Goal: Task Accomplishment & Management: Manage account settings

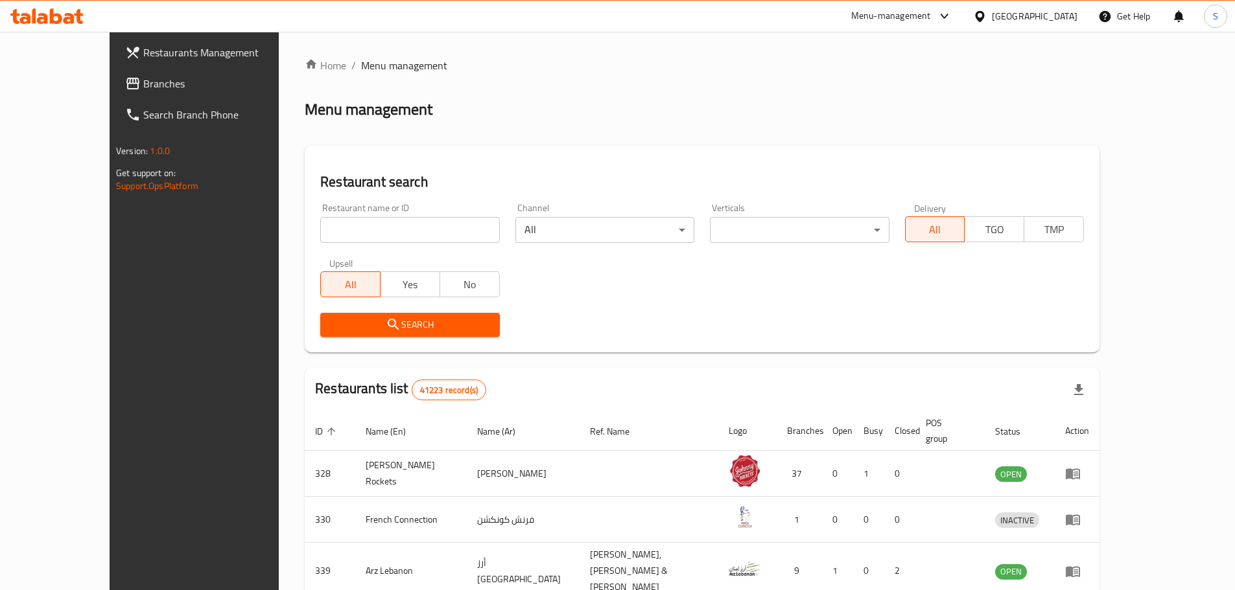
click at [143, 84] on span "Branches" at bounding box center [224, 84] width 162 height 16
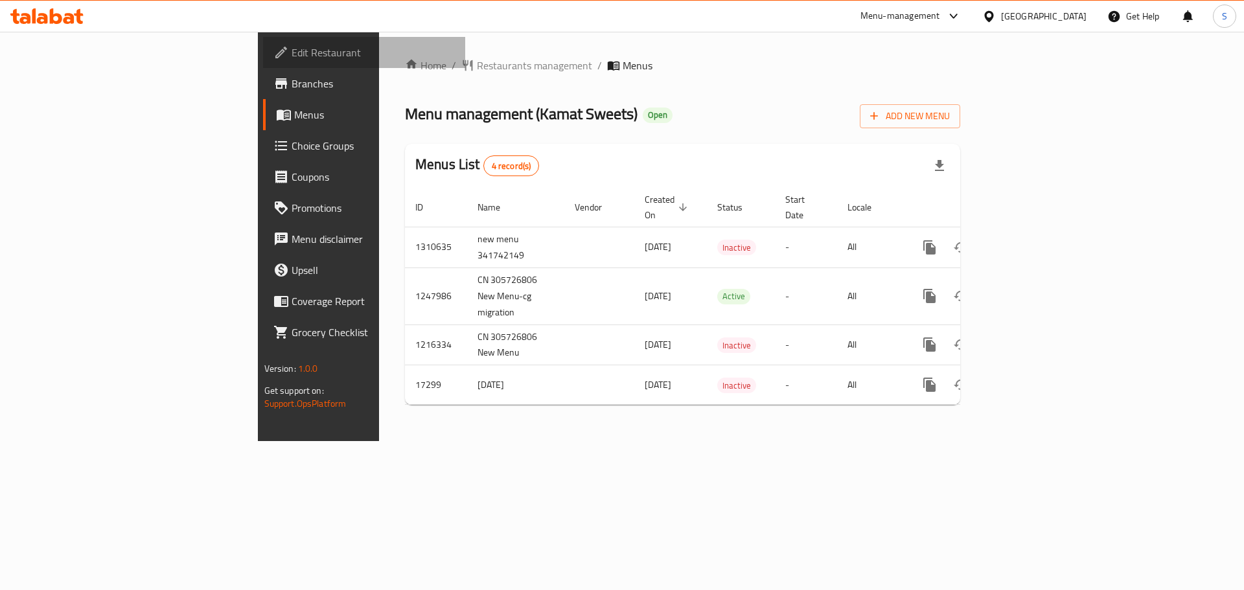
click at [292, 52] on span "Edit Restaurant" at bounding box center [374, 53] width 164 height 16
click at [681, 51] on div "Home / Restaurants management / Menus Menu management ( Kamat Sweets ) Open Add…" at bounding box center [682, 237] width 607 height 410
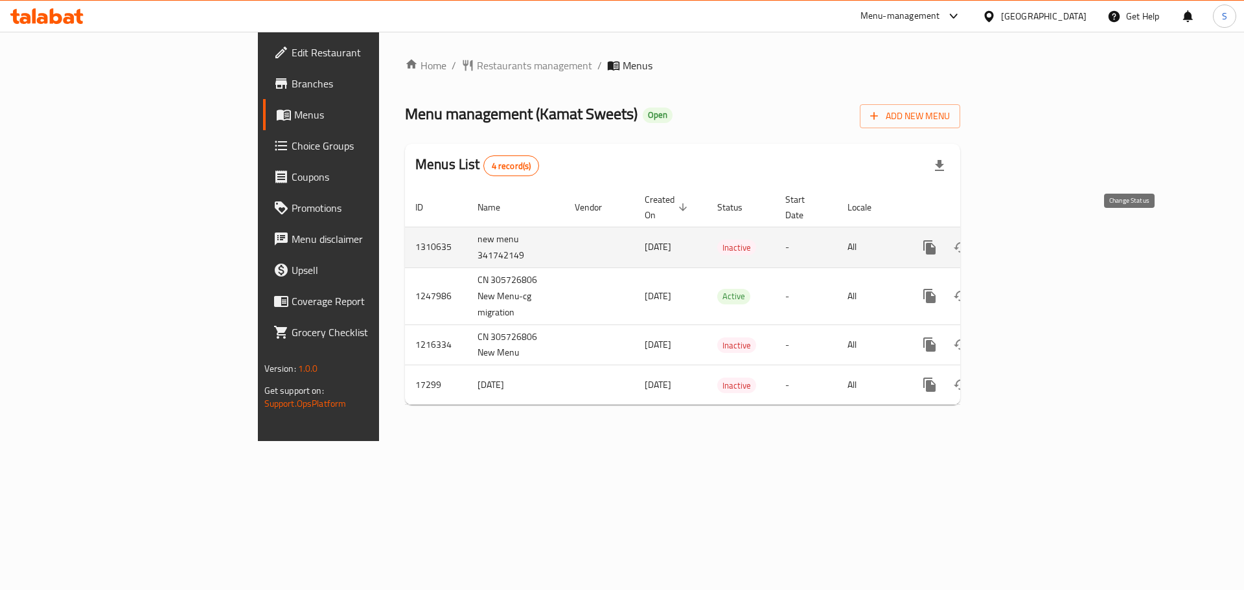
click at [969, 240] on icon "enhanced table" at bounding box center [961, 248] width 16 height 16
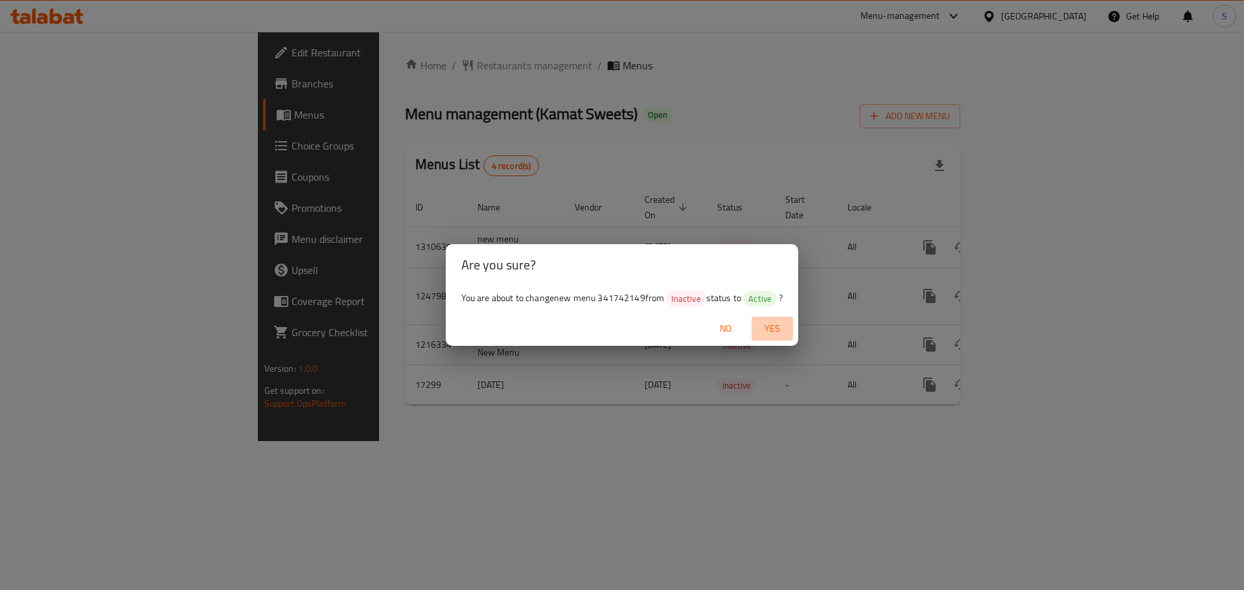
click at [780, 327] on span "Yes" at bounding box center [772, 329] width 31 height 16
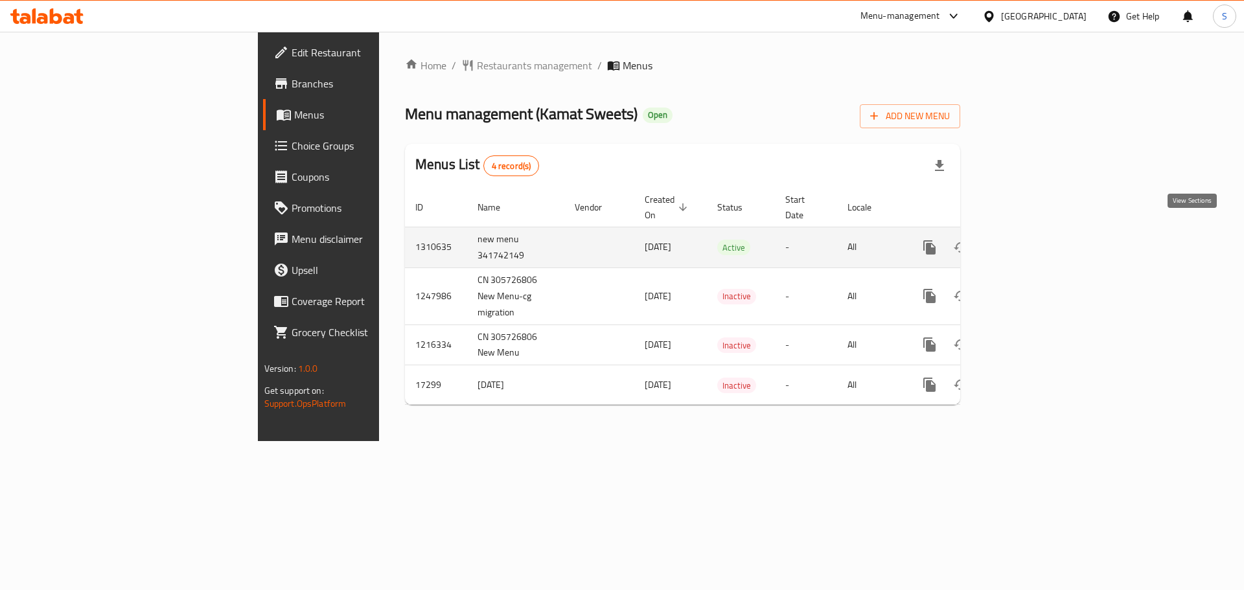
click at [1031, 240] on icon "enhanced table" at bounding box center [1024, 248] width 16 height 16
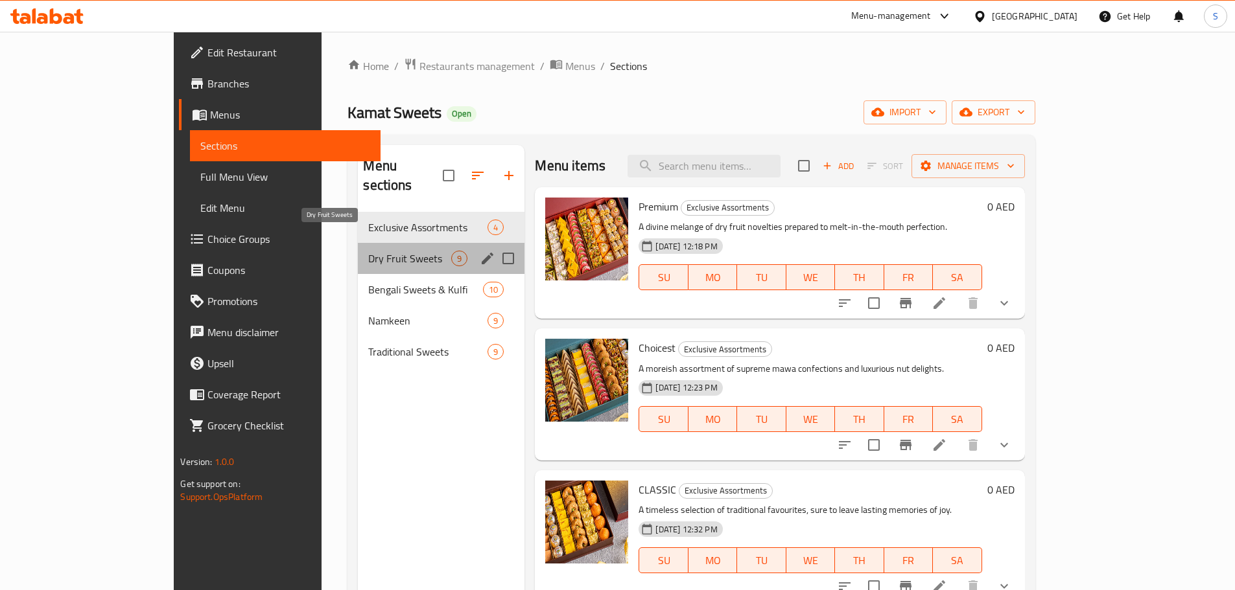
click at [368, 251] on span "Dry Fruit Sweets" at bounding box center [409, 259] width 83 height 16
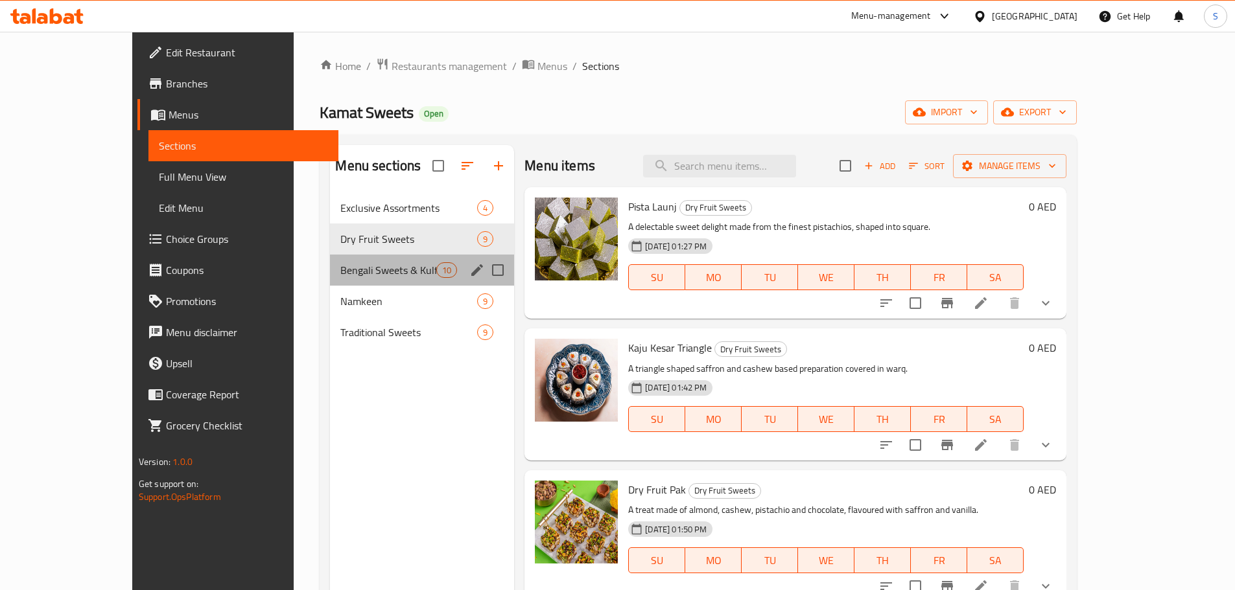
click at [335, 279] on div "Bengali Sweets & Kulfi 10" at bounding box center [422, 270] width 184 height 31
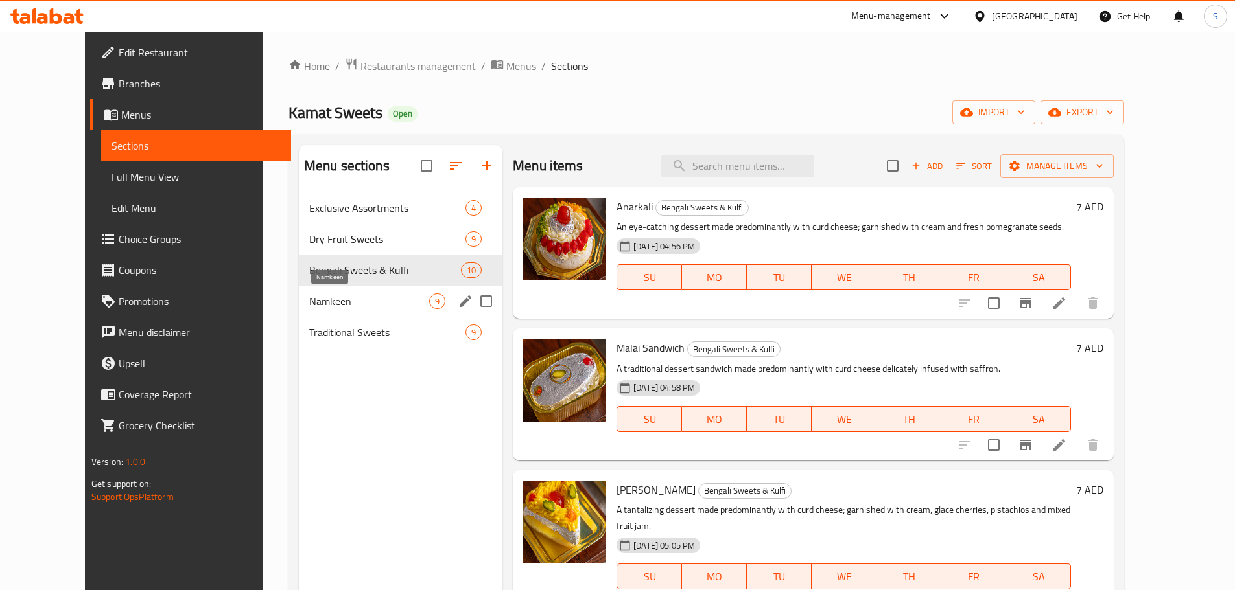
click at [342, 296] on span "Namkeen" at bounding box center [369, 302] width 120 height 16
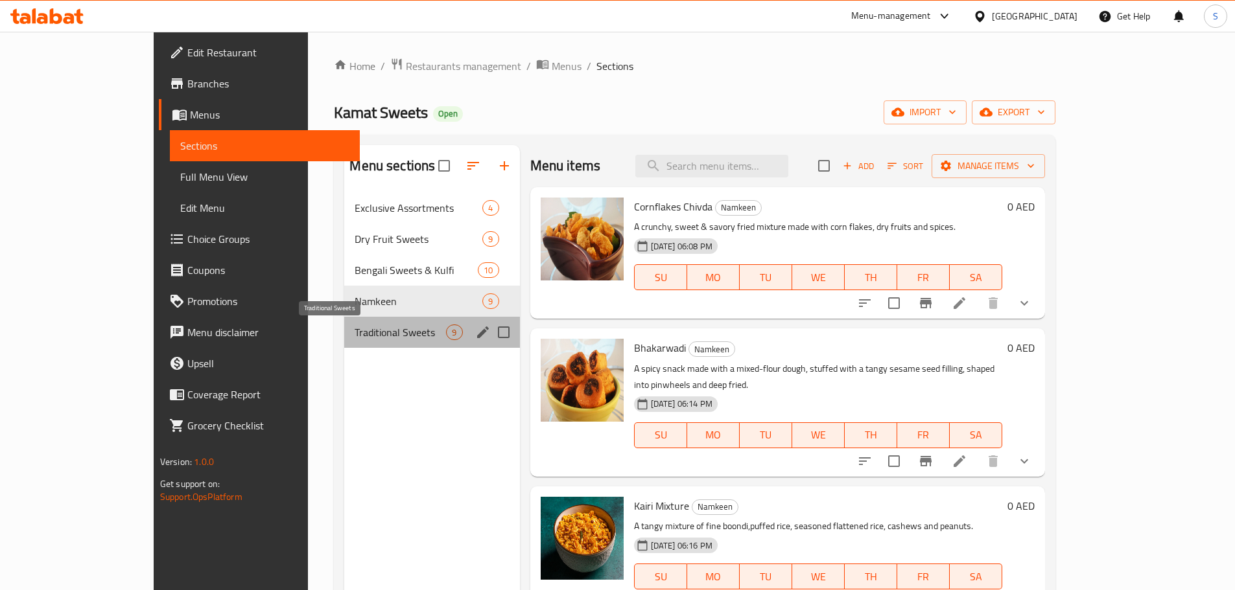
click at [355, 326] on span "Traditional Sweets" at bounding box center [400, 333] width 91 height 16
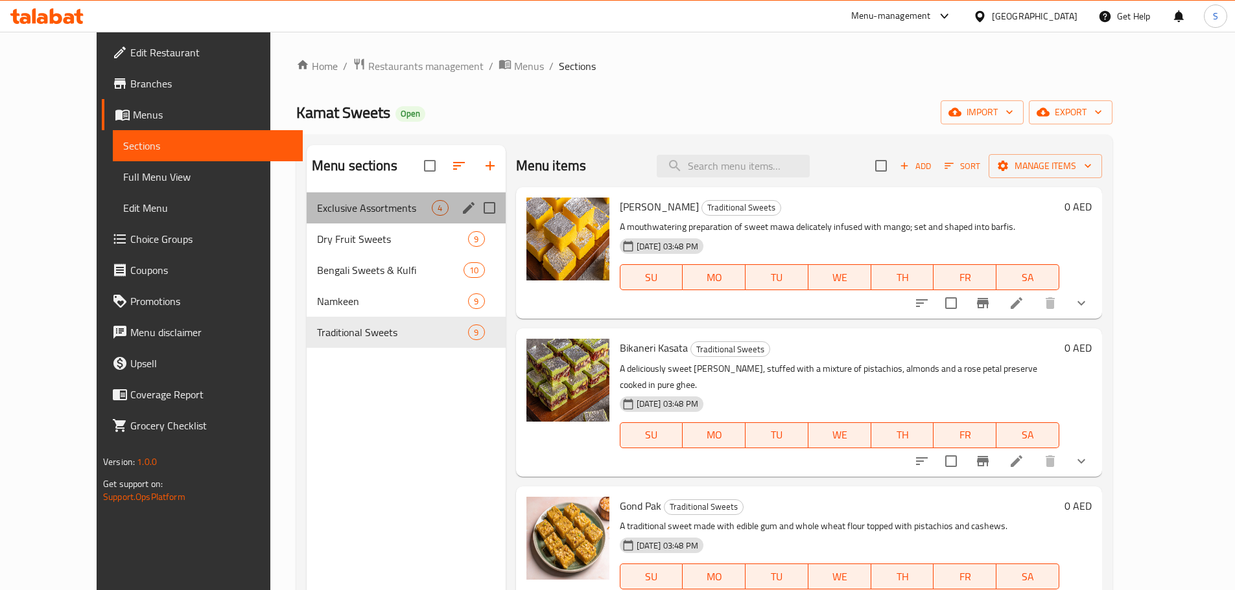
click at [333, 216] on div "Exclusive Assortments 4" at bounding box center [406, 208] width 199 height 31
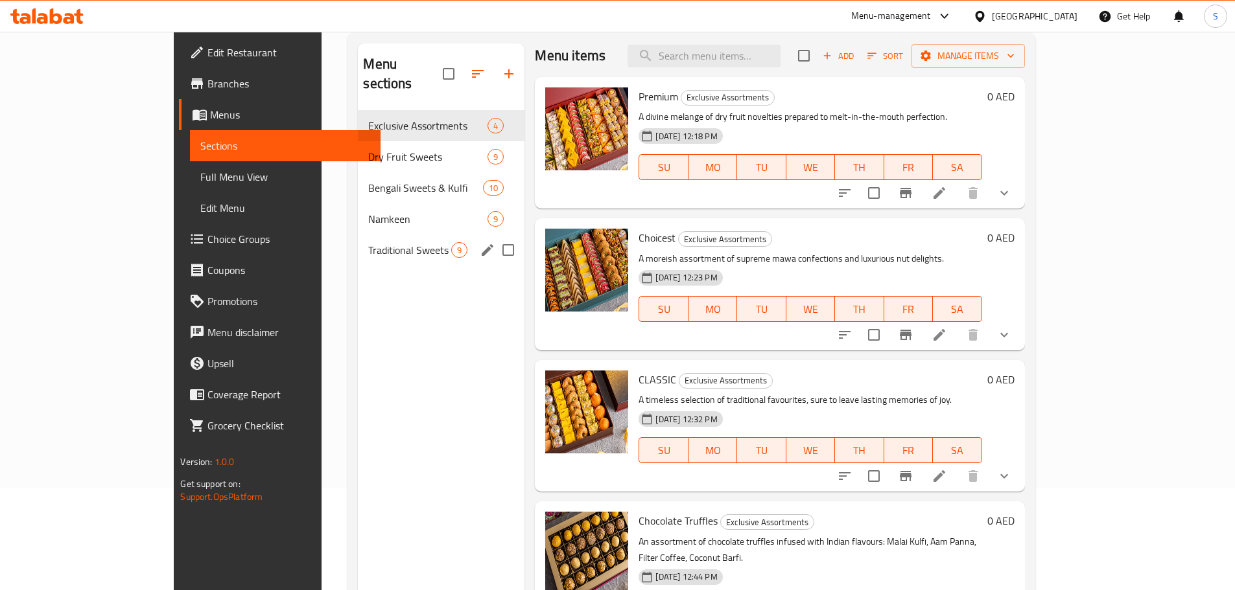
scroll to position [52, 0]
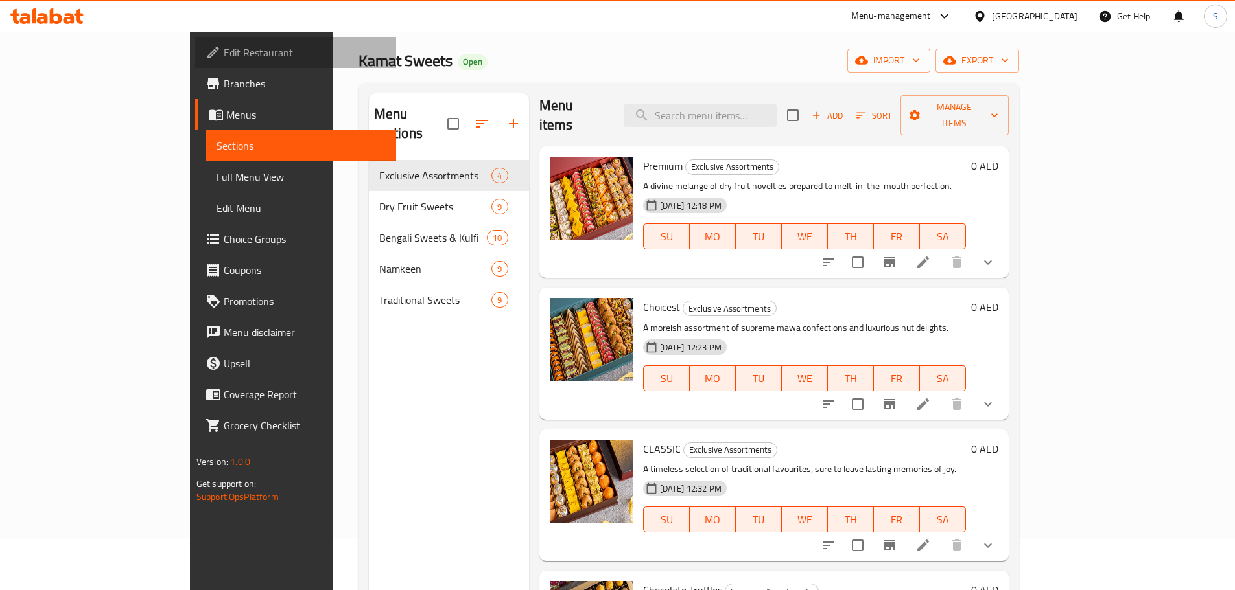
click at [224, 53] on span "Edit Restaurant" at bounding box center [305, 53] width 162 height 16
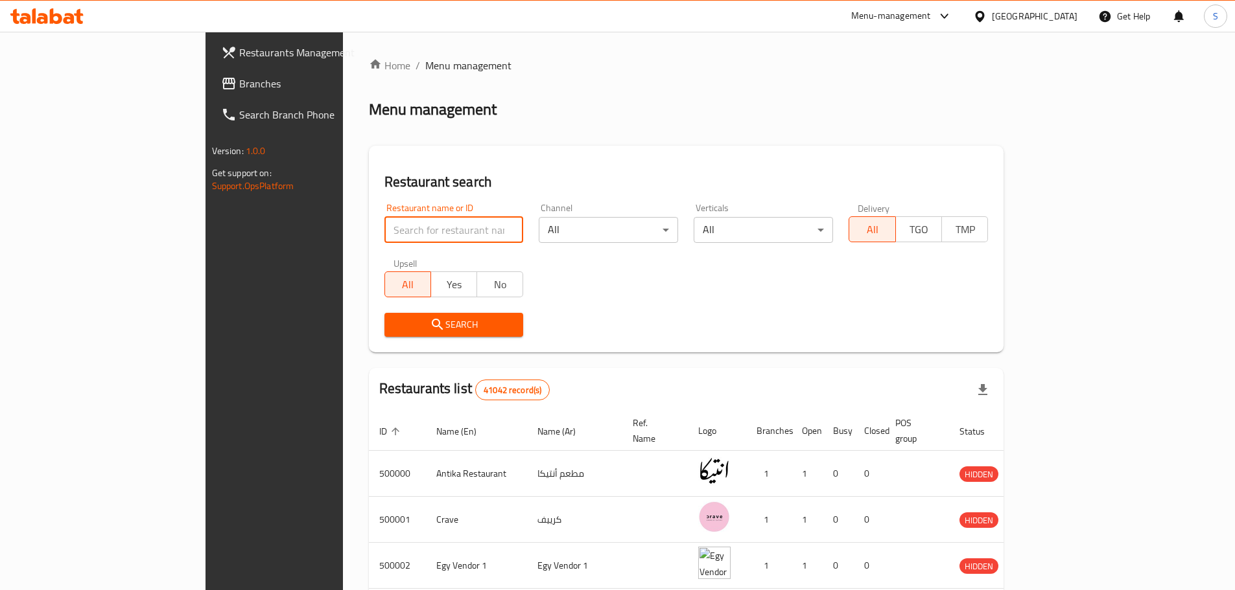
click at [411, 227] on input "search" at bounding box center [453, 230] width 139 height 26
paste input "510587"
type input "510587"
click button "Search" at bounding box center [453, 325] width 139 height 24
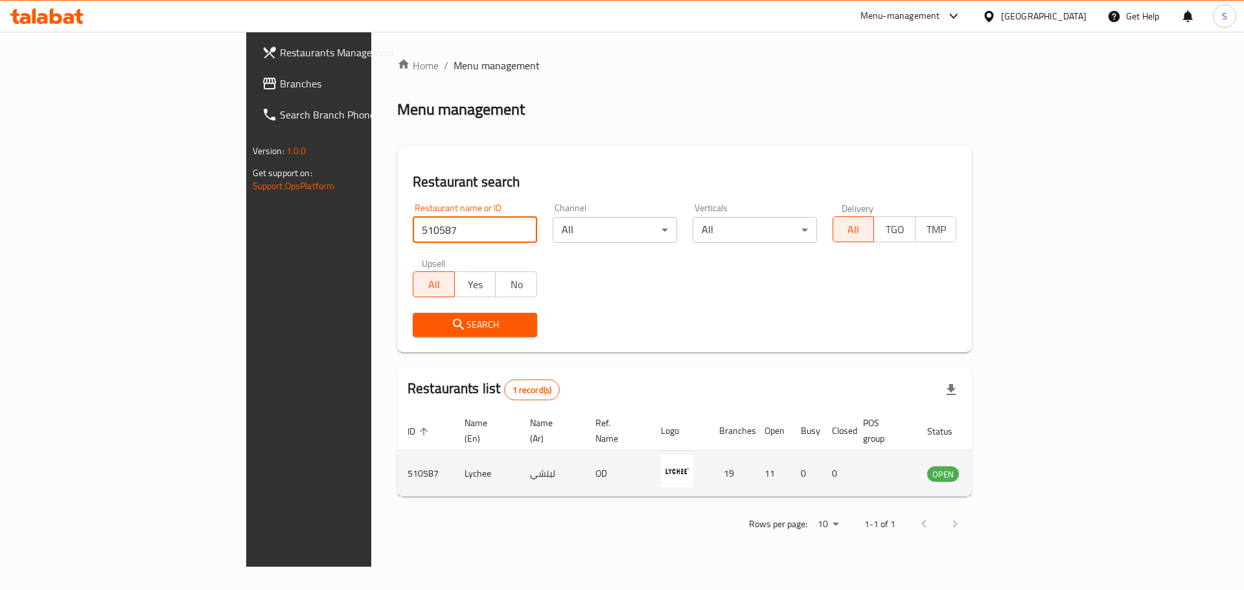
click at [1011, 469] on icon "enhanced table" at bounding box center [1003, 474] width 14 height 11
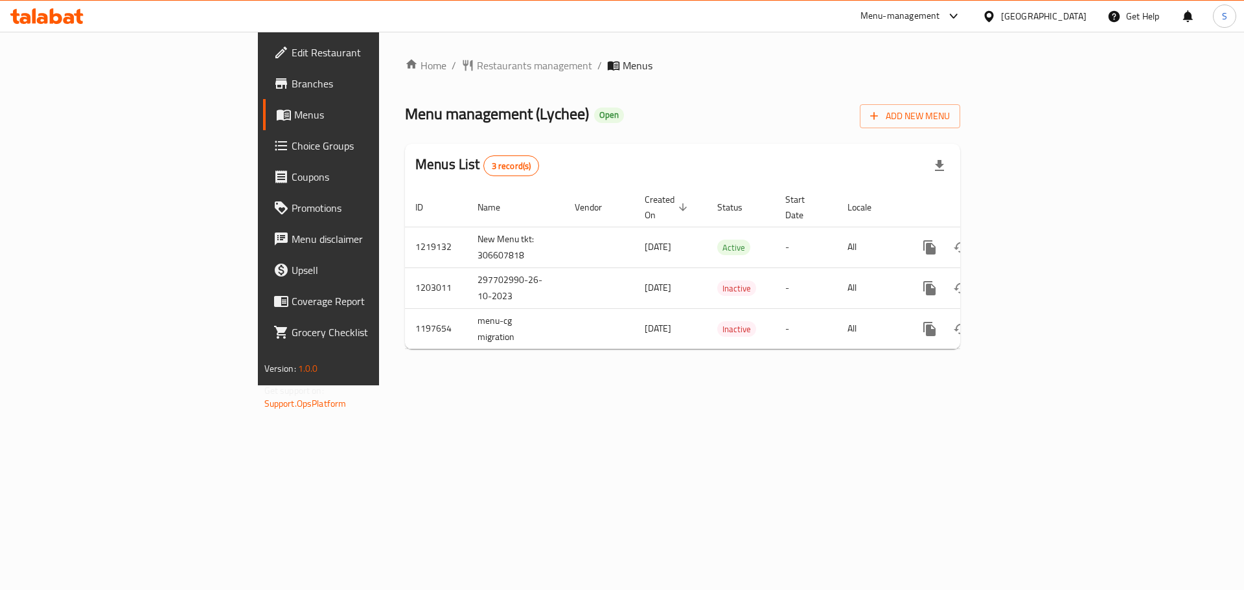
click at [292, 88] on span "Branches" at bounding box center [374, 84] width 164 height 16
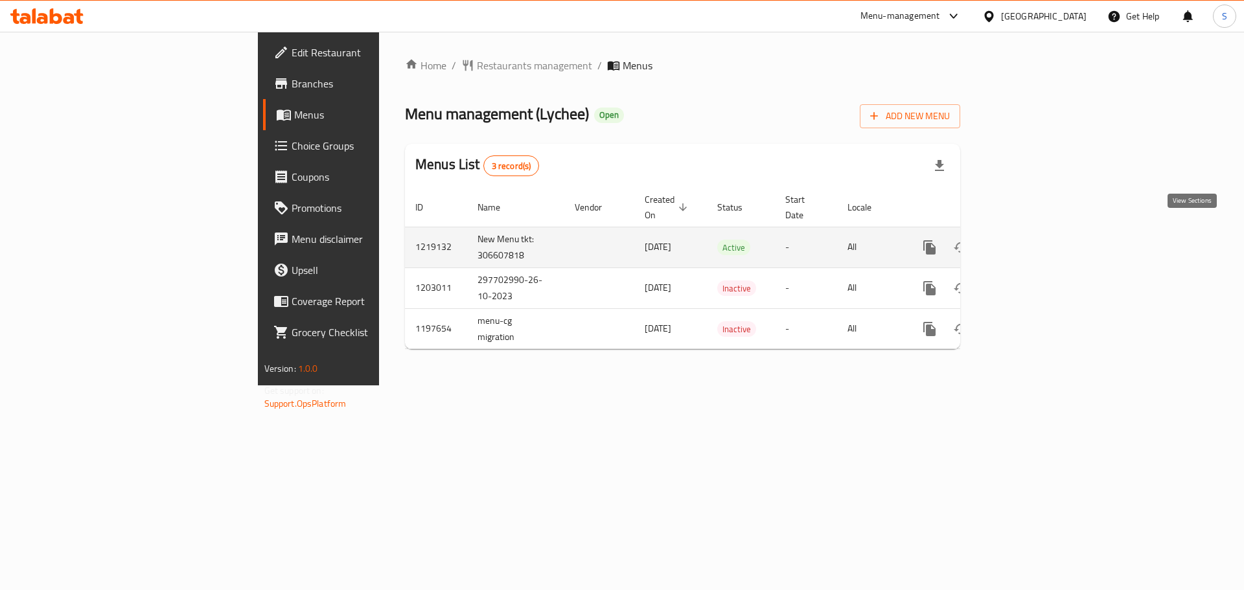
click at [1031, 240] on icon "enhanced table" at bounding box center [1024, 248] width 16 height 16
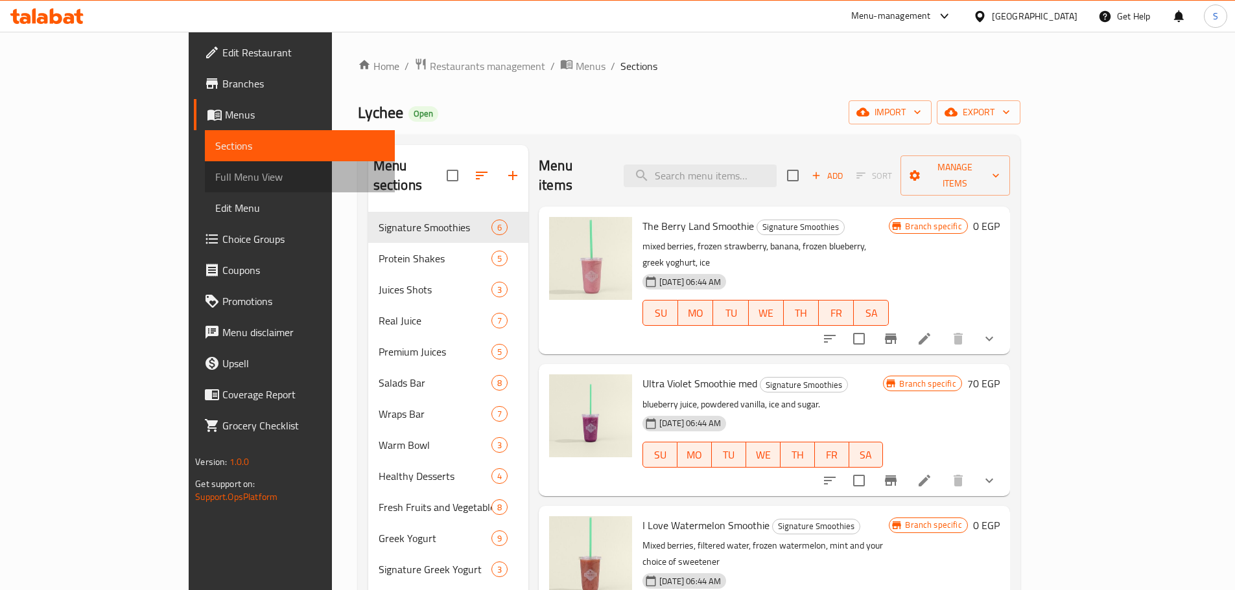
click at [215, 176] on span "Full Menu View" at bounding box center [299, 177] width 169 height 16
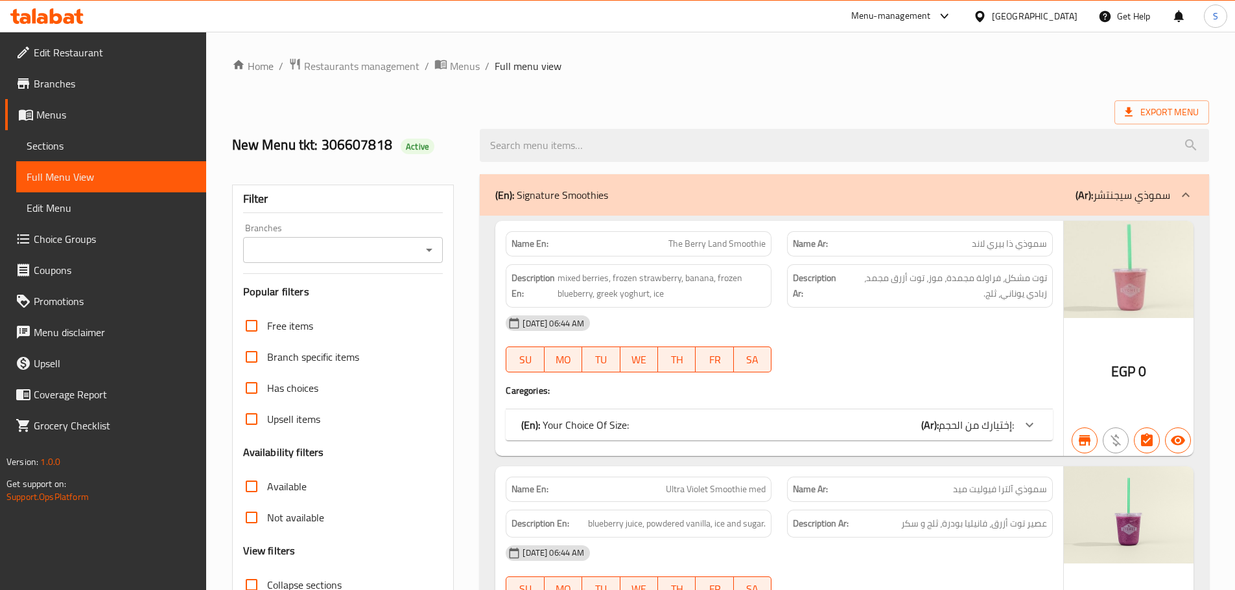
click at [866, 67] on ol "Home / Restaurants management / Menus / Full menu view" at bounding box center [720, 66] width 977 height 17
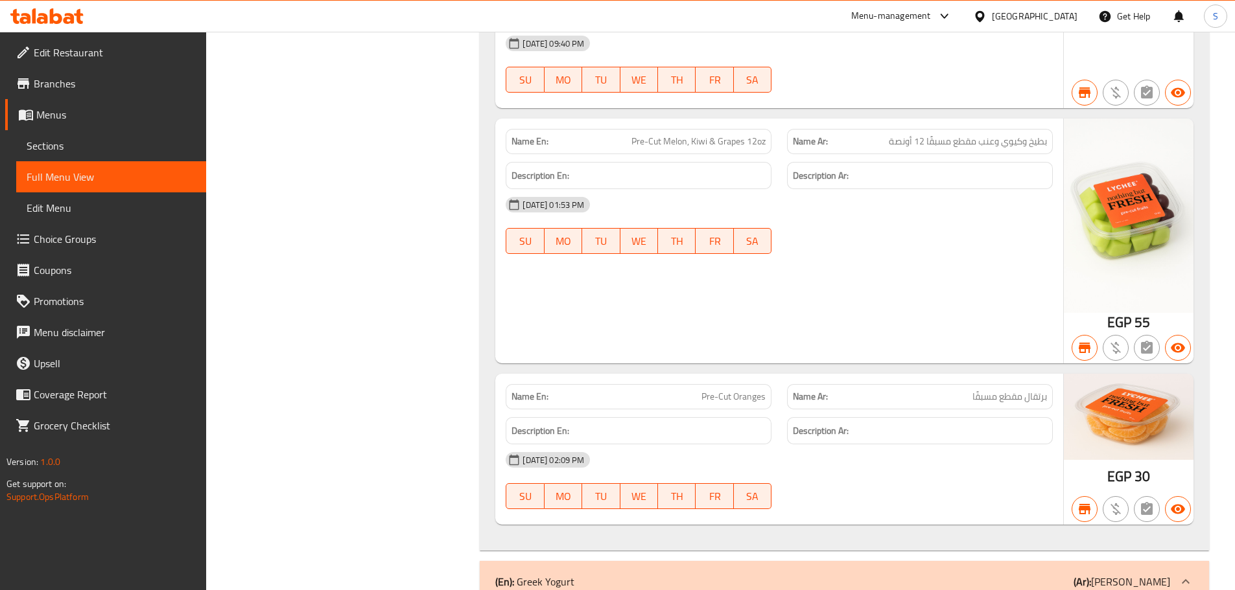
scroll to position [15153, 0]
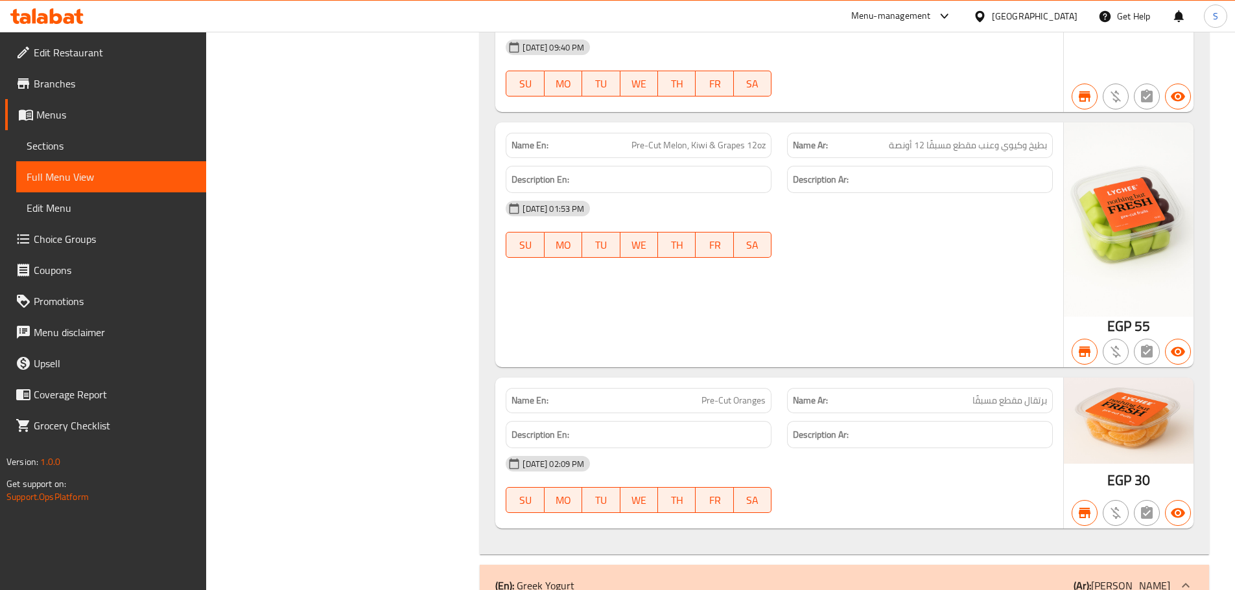
click at [134, 145] on span "Sections" at bounding box center [111, 146] width 169 height 16
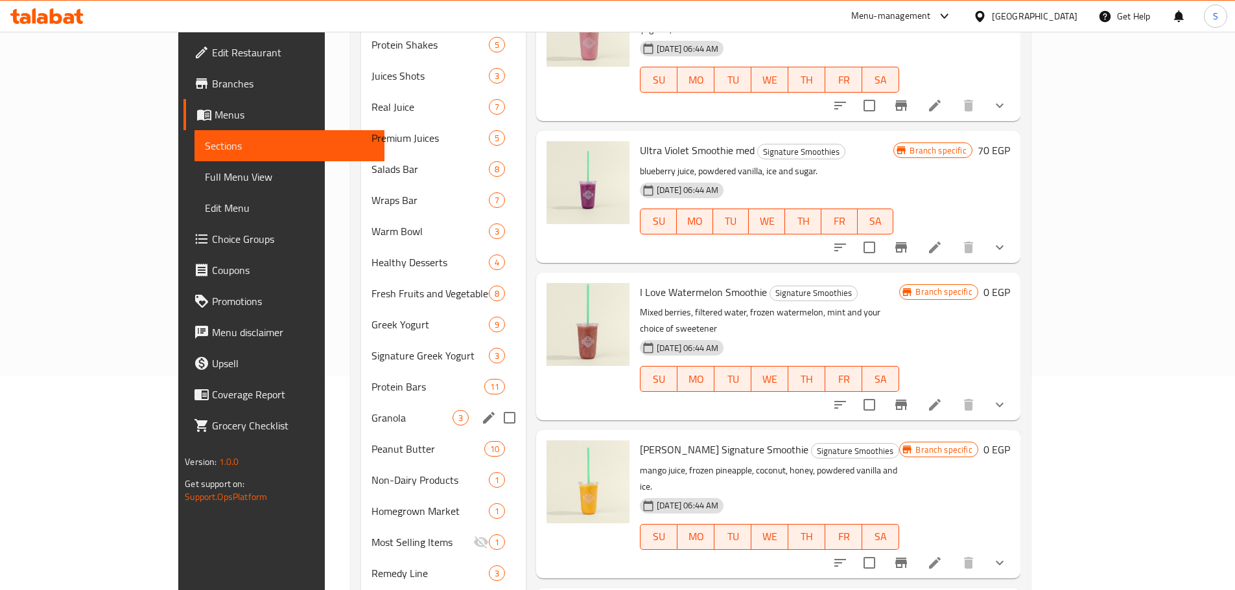
scroll to position [246, 0]
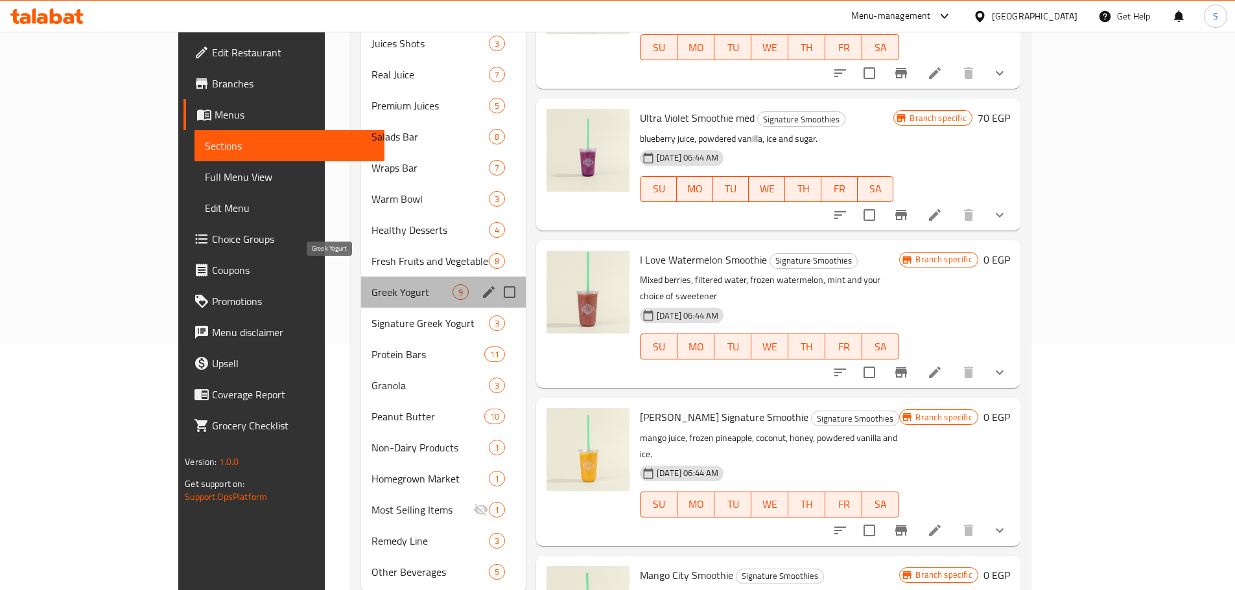
drag, startPoint x: 351, startPoint y: 271, endPoint x: 410, endPoint y: 242, distance: 65.5
click at [371, 285] on span "Greek Yogurt" at bounding box center [411, 293] width 81 height 16
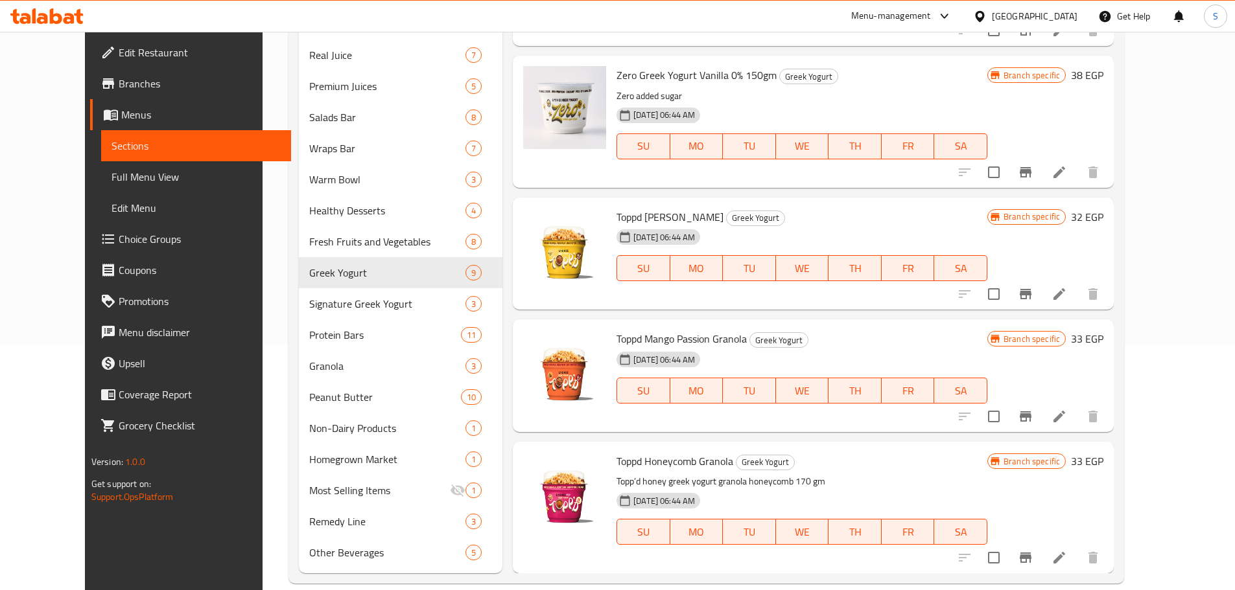
scroll to position [266, 0]
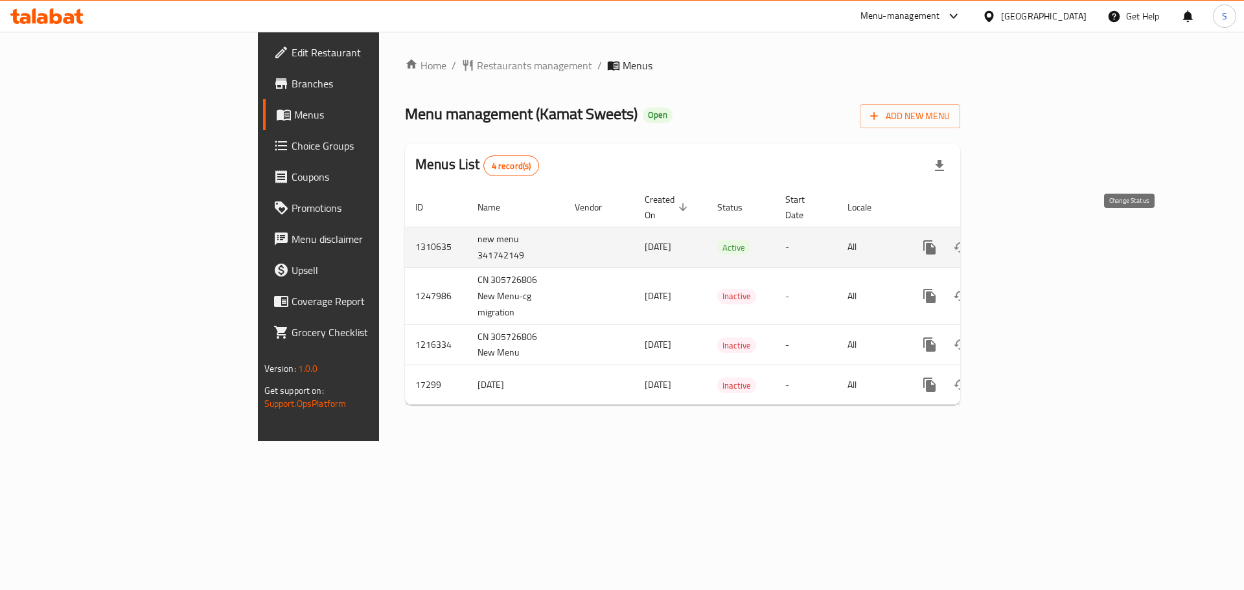
click at [969, 240] on icon "enhanced table" at bounding box center [961, 248] width 16 height 16
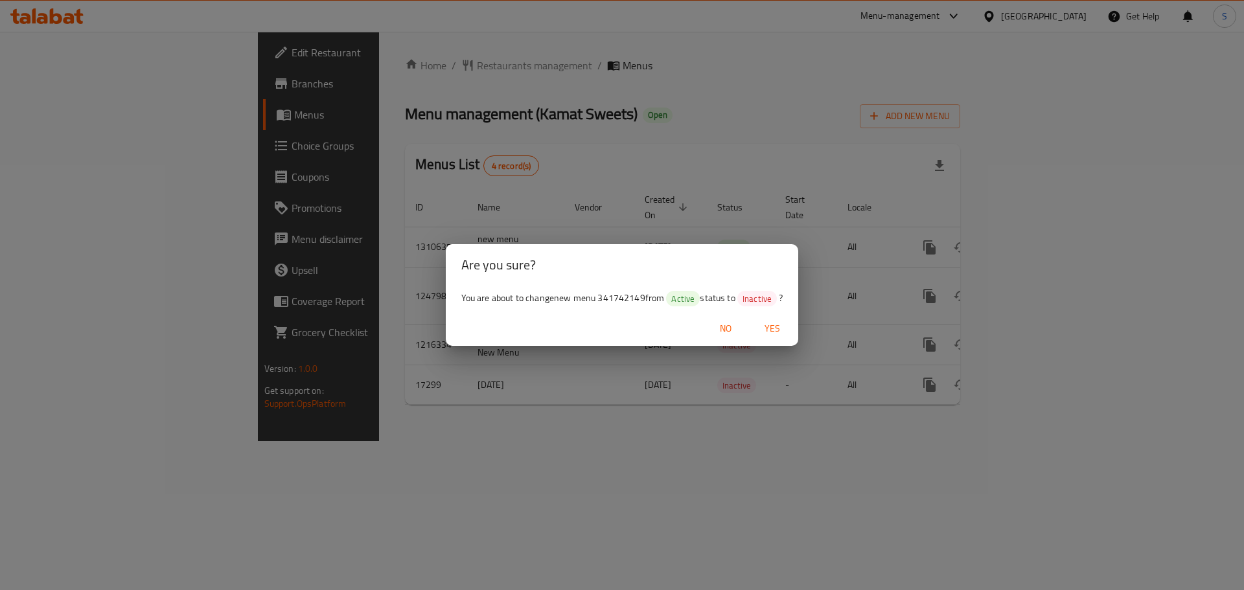
click at [769, 325] on span "Yes" at bounding box center [772, 329] width 31 height 16
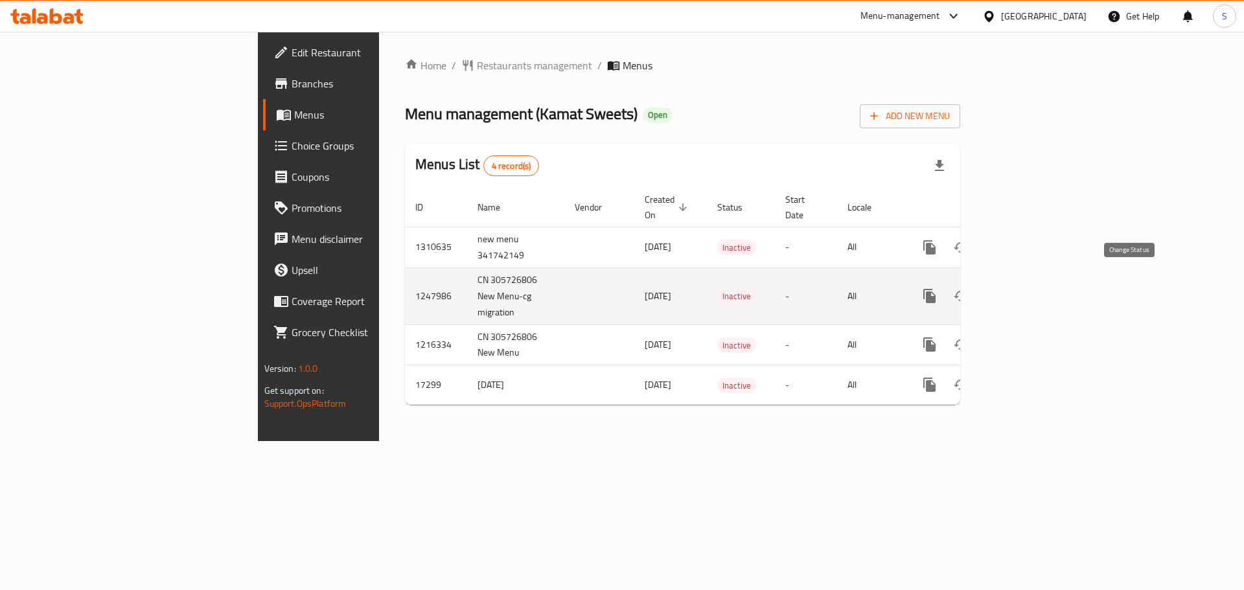
click at [969, 289] on icon "enhanced table" at bounding box center [961, 296] width 16 height 16
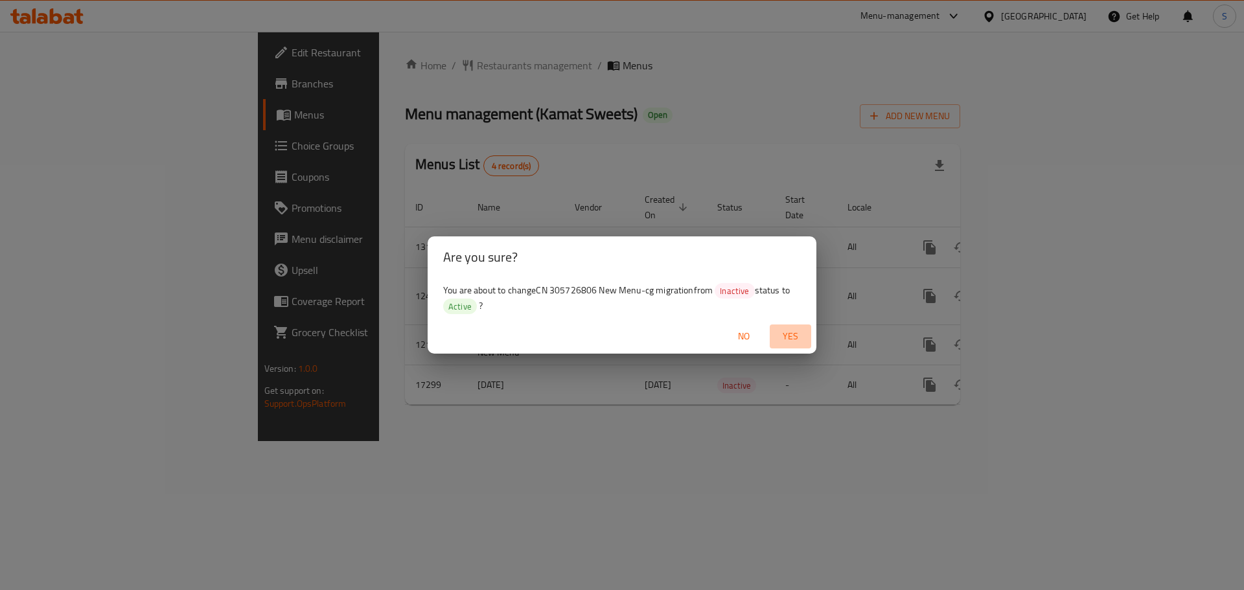
click at [786, 333] on span "Yes" at bounding box center [790, 337] width 31 height 16
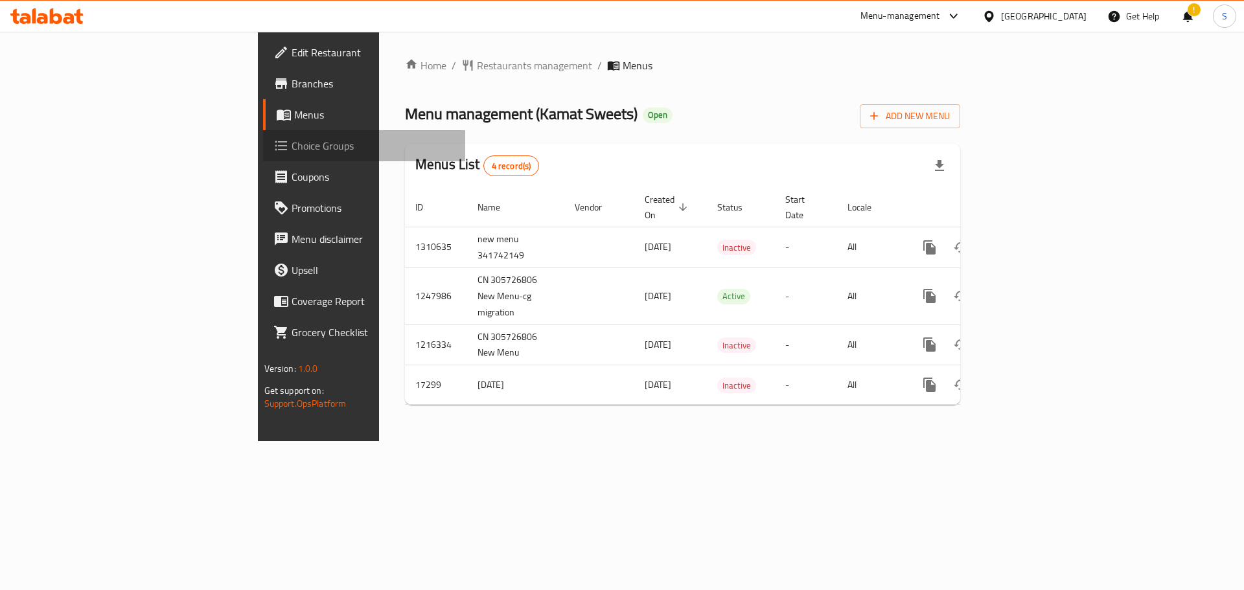
click at [292, 143] on span "Choice Groups" at bounding box center [374, 146] width 164 height 16
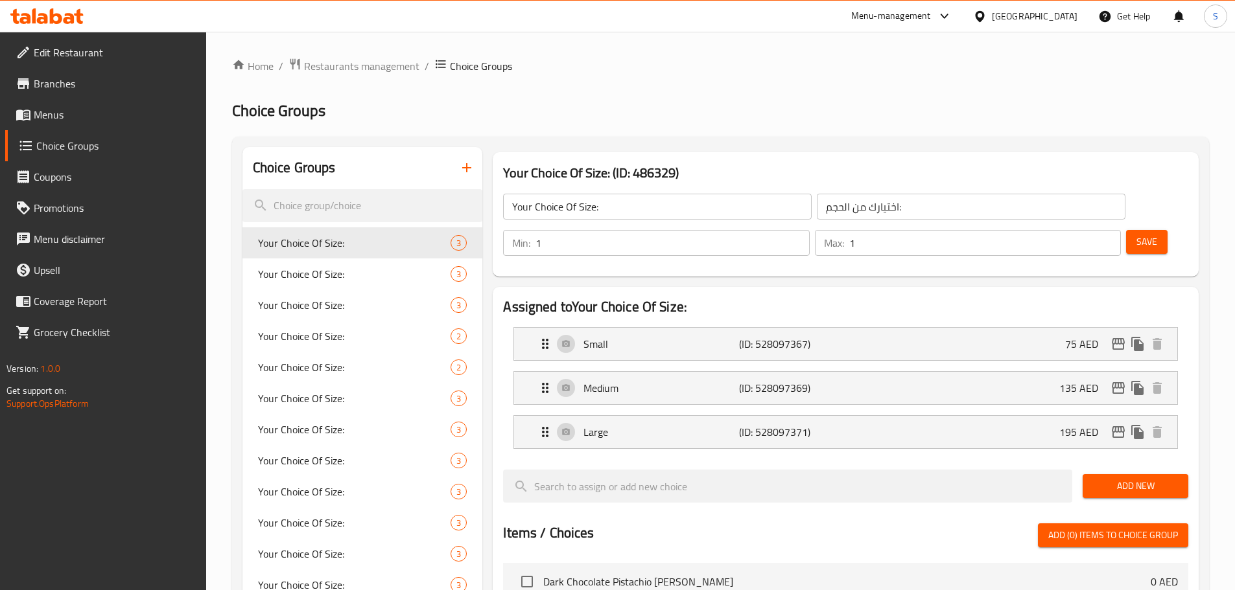
click at [48, 117] on span "Menus" at bounding box center [115, 115] width 162 height 16
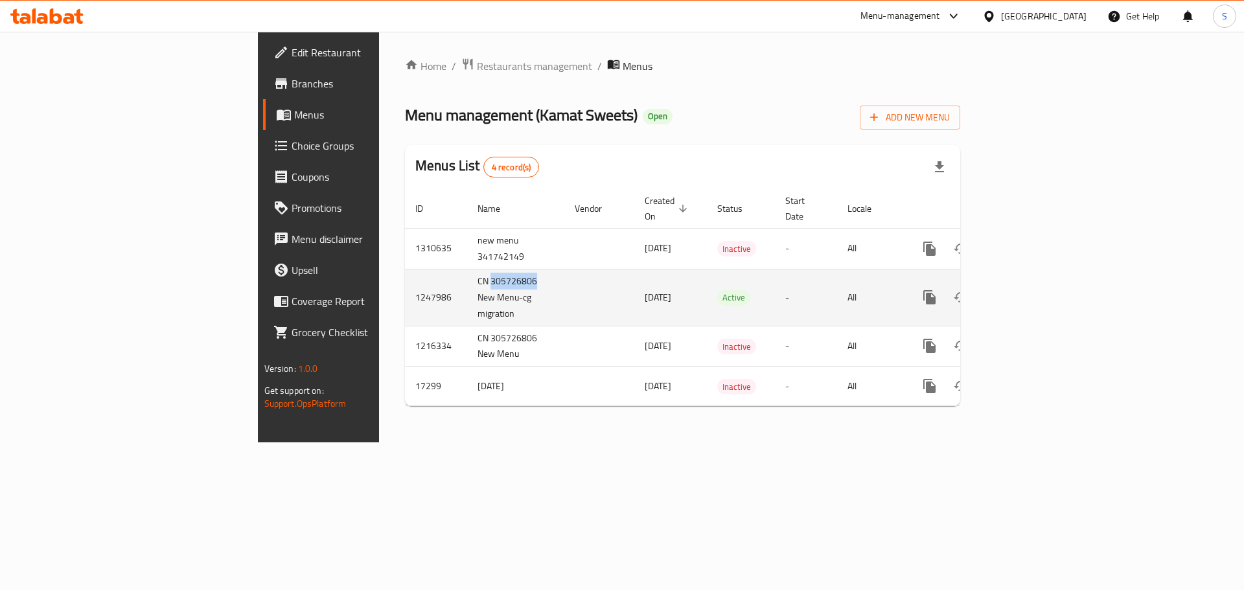
copy td "305726806"
drag, startPoint x: 366, startPoint y: 266, endPoint x: 319, endPoint y: 266, distance: 46.7
click at [467, 269] on td "CN 305726806 New Menu-cg migration" at bounding box center [515, 297] width 97 height 57
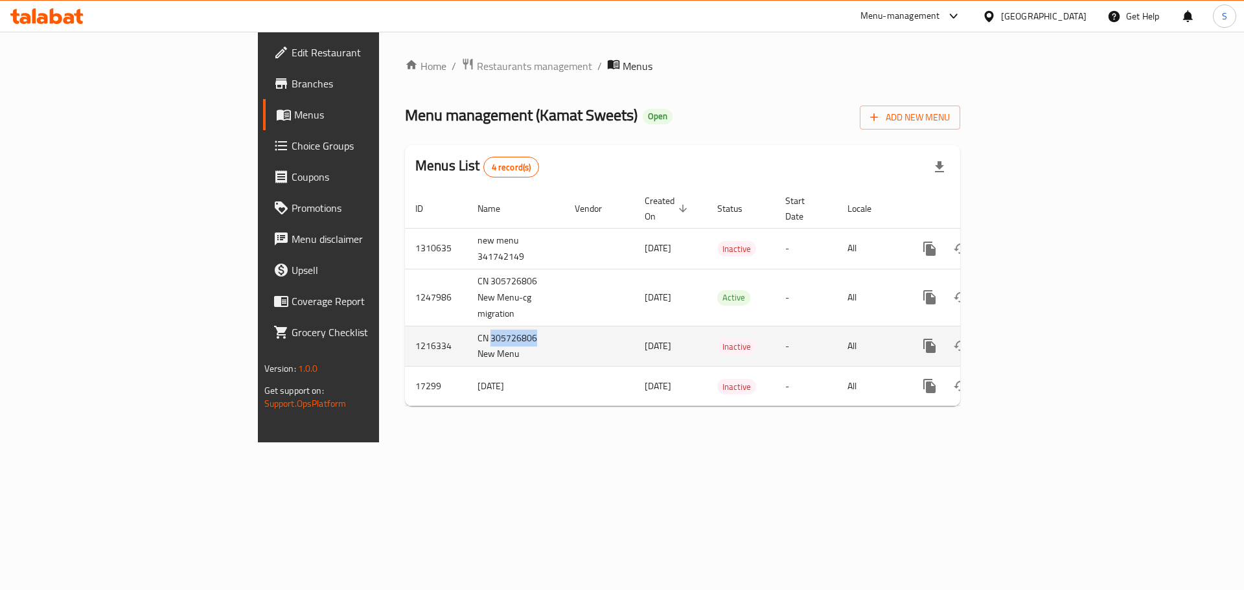
copy td "305726806"
drag, startPoint x: 369, startPoint y: 319, endPoint x: 318, endPoint y: 318, distance: 51.2
click at [467, 326] on td "CN 305726806 New Menu" at bounding box center [515, 346] width 97 height 41
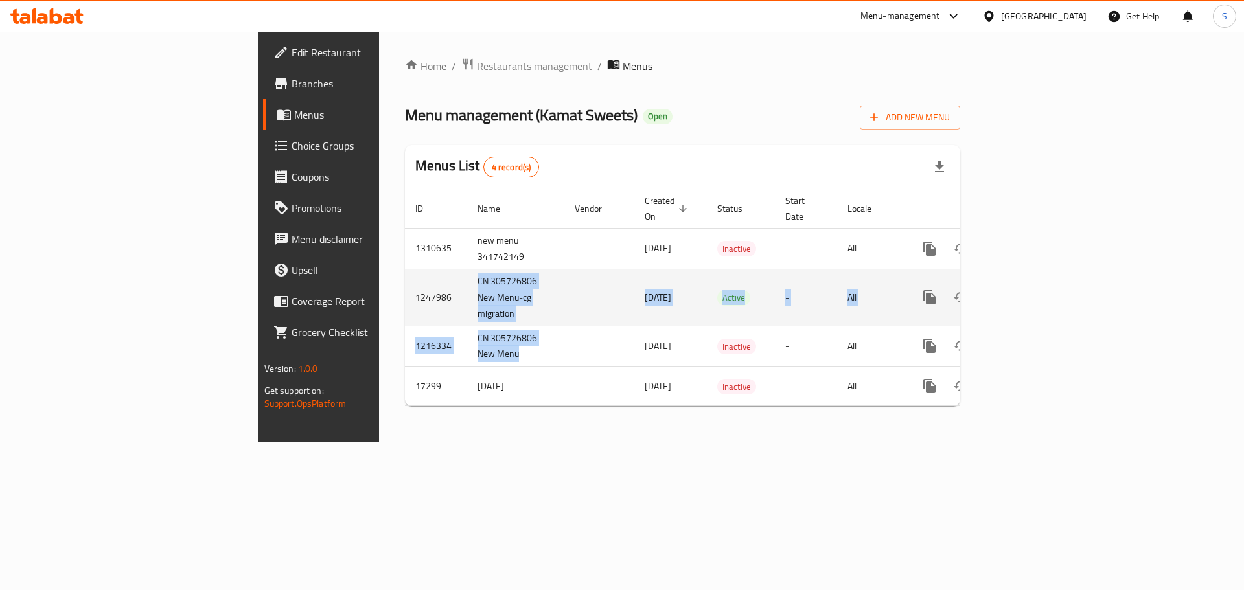
drag, startPoint x: 355, startPoint y: 340, endPoint x: 306, endPoint y: 272, distance: 84.0
click at [405, 272] on tbody "1310635 new menu 341742149 09/09/2025 Inactive - All 1247986 CN 305726806 New M…" at bounding box center [727, 317] width 644 height 178
click at [467, 270] on td "CN 305726806 New Menu-cg migration" at bounding box center [515, 297] width 97 height 57
drag, startPoint x: 292, startPoint y: 335, endPoint x: 235, endPoint y: 287, distance: 74.0
click at [405, 287] on tbody "1310635 new menu 341742149 09/09/2025 Inactive - All 1247986 CN 305726806 New M…" at bounding box center [727, 317] width 644 height 178
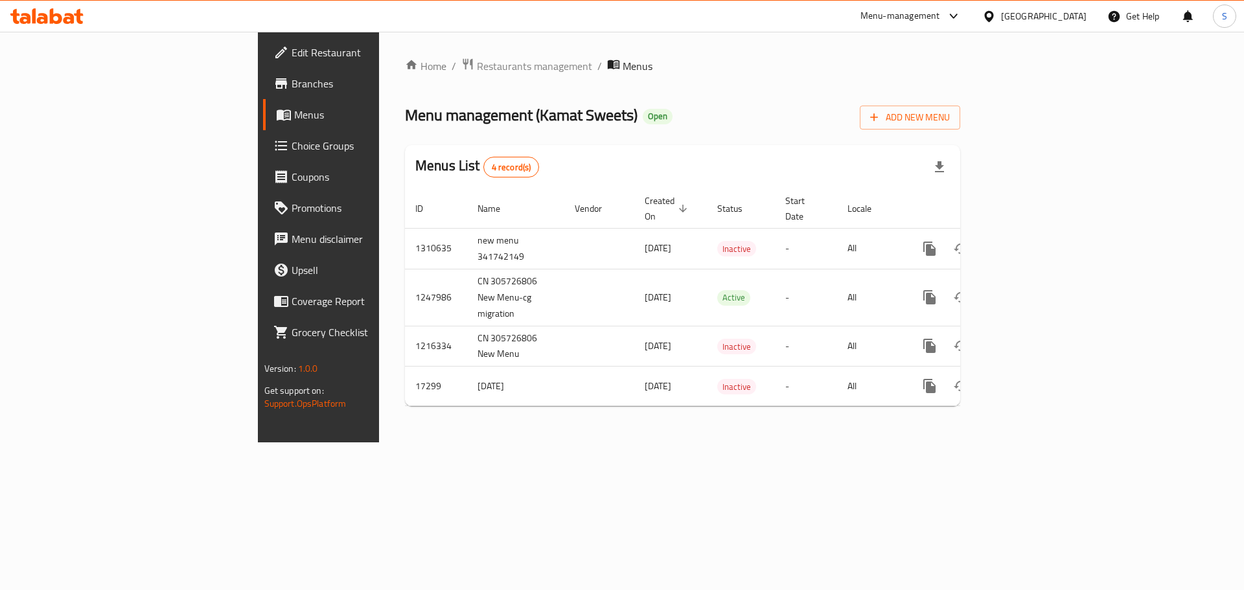
click at [686, 436] on div "Home / Restaurants management / Menus Menu management ( Kamat Sweets ) Open Add…" at bounding box center [682, 237] width 607 height 411
